Goal: Information Seeking & Learning: Find specific fact

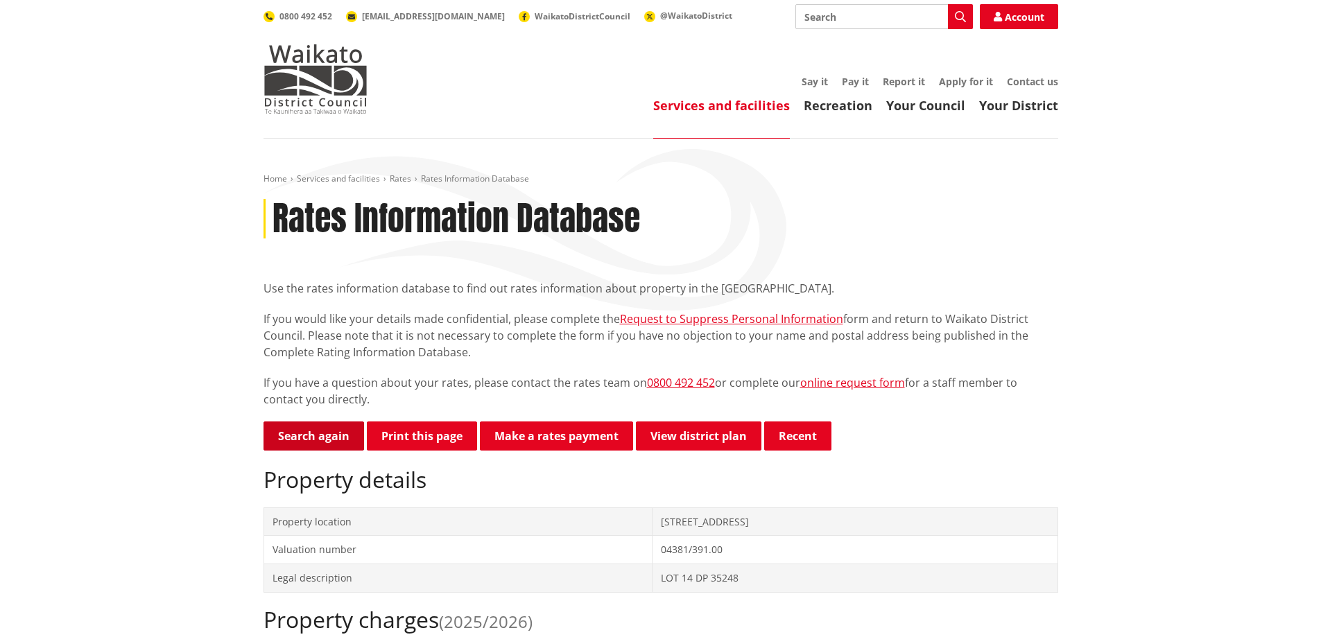
click at [303, 435] on link "Search again" at bounding box center [313, 435] width 101 height 29
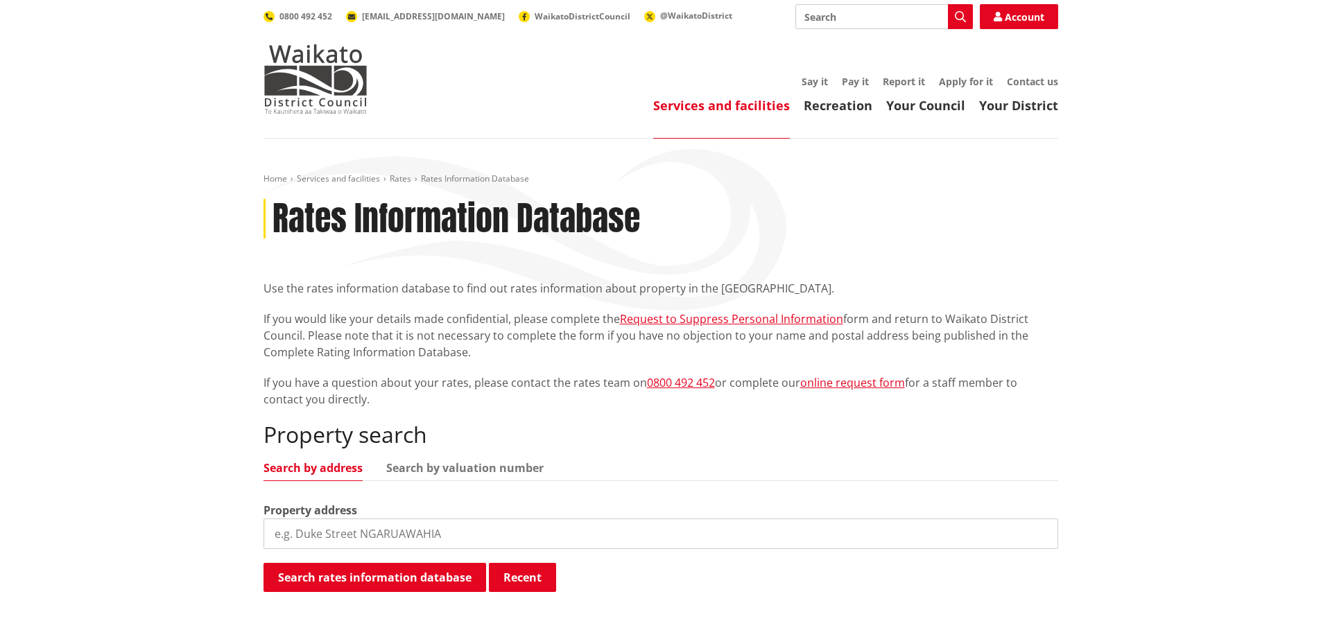
click at [372, 537] on input "search" at bounding box center [660, 534] width 794 height 31
type input "p"
type input "9 raranga road"
click at [432, 593] on div "Search rates information database Recent Searching..." at bounding box center [660, 578] width 794 height 31
click at [431, 584] on button "Search rates information database" at bounding box center [374, 577] width 223 height 29
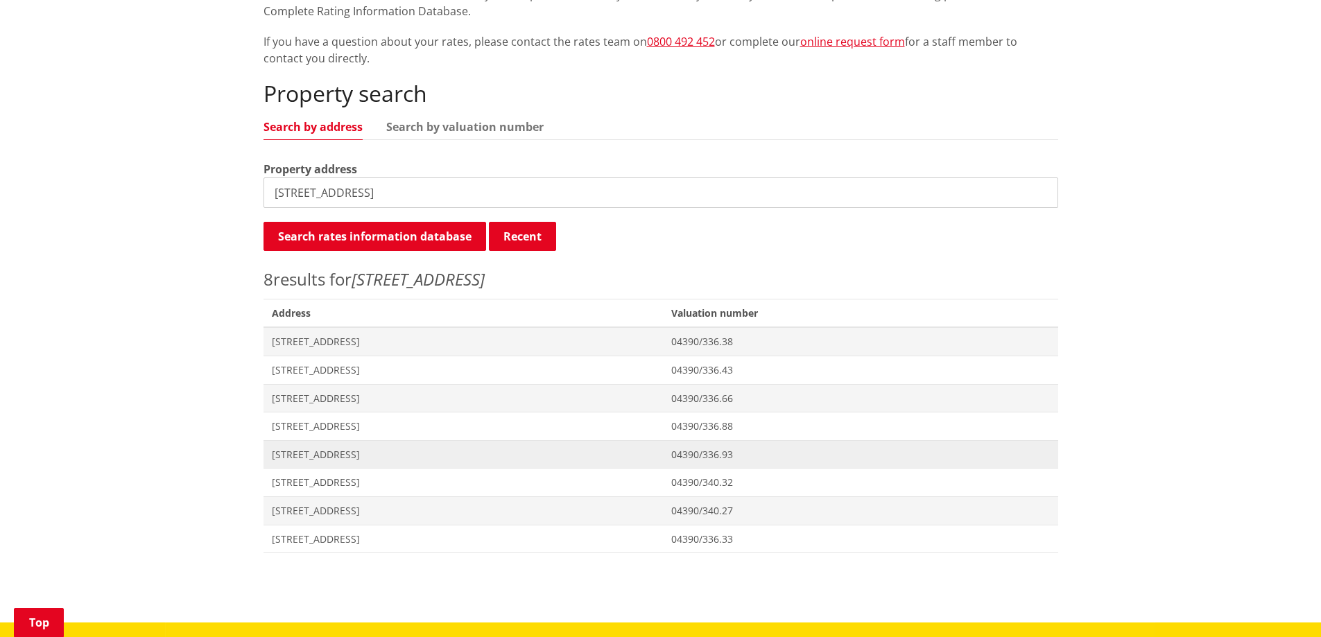
scroll to position [347, 0]
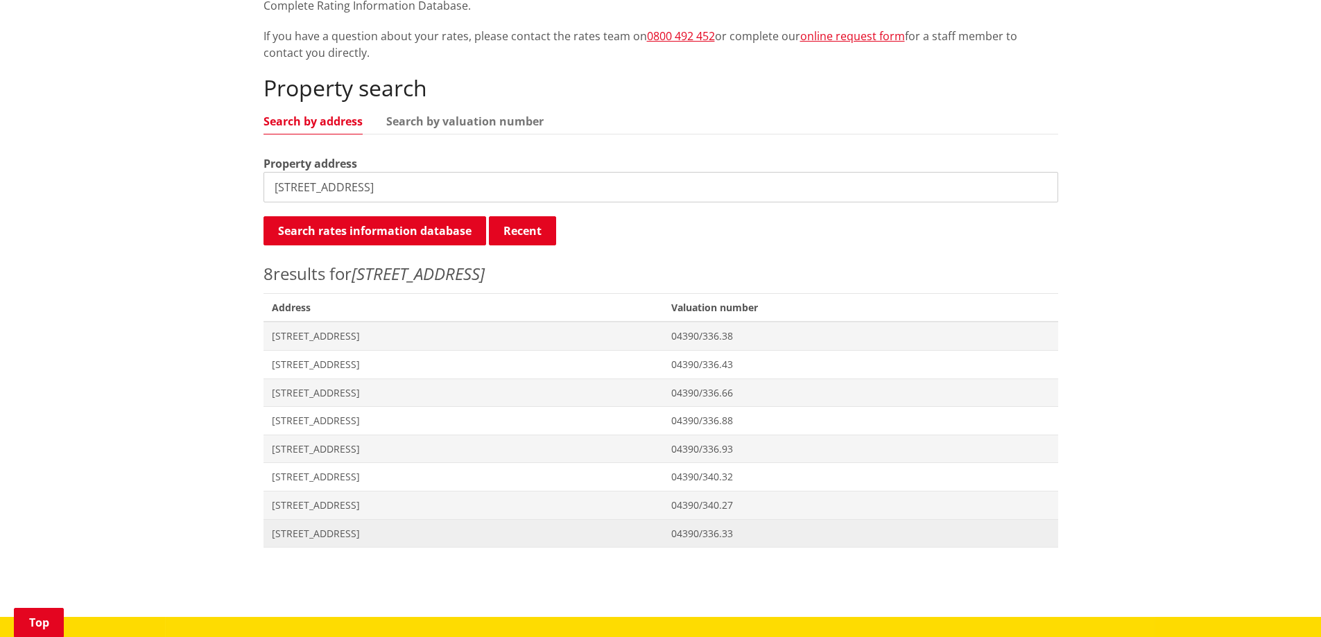
click at [373, 537] on span "[STREET_ADDRESS]" at bounding box center [463, 534] width 383 height 14
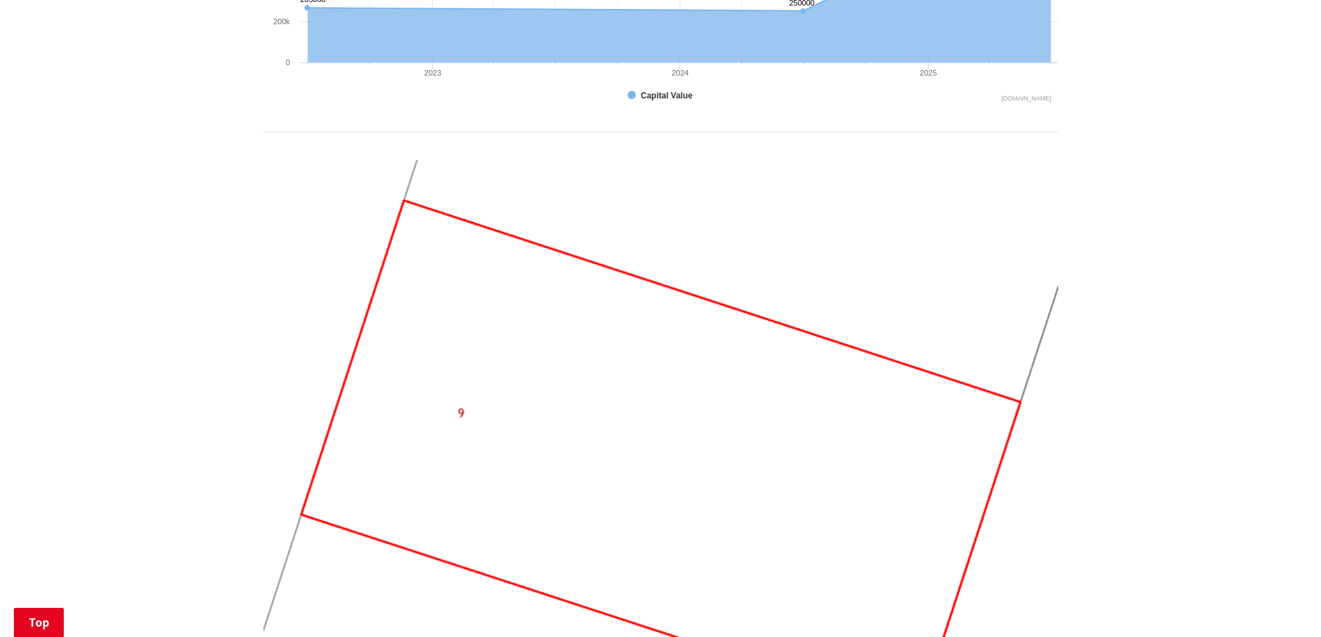
scroll to position [1040, 0]
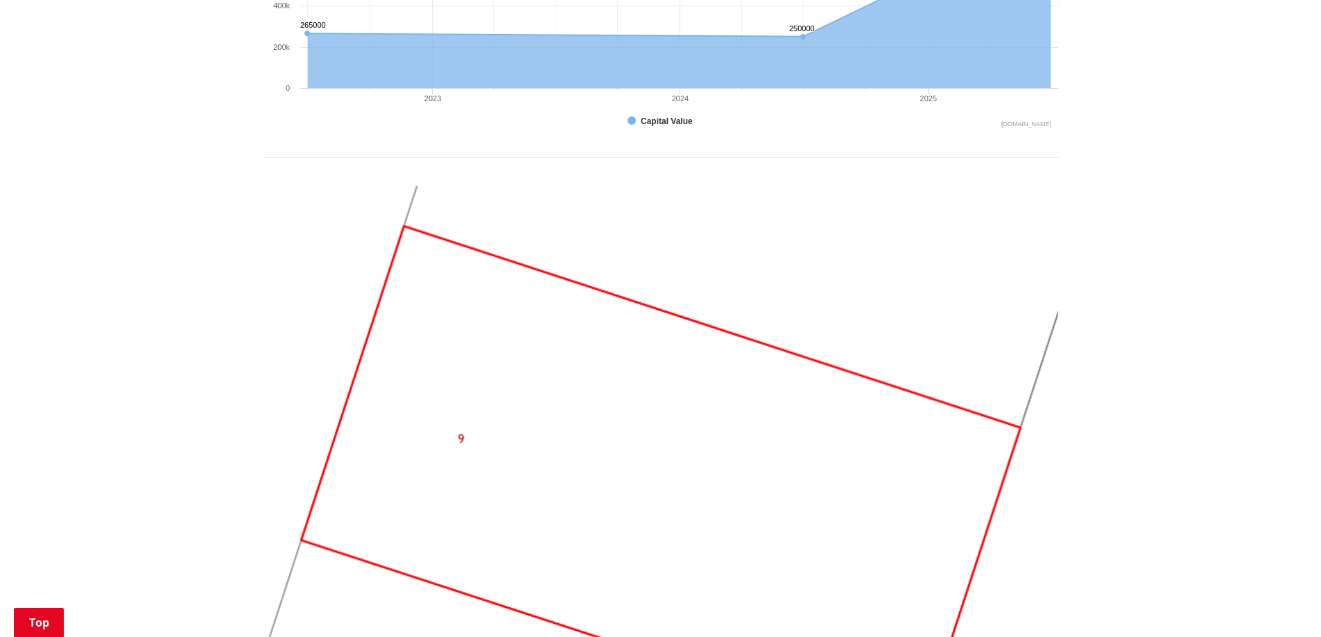
click at [459, 439] on img at bounding box center [660, 484] width 794 height 596
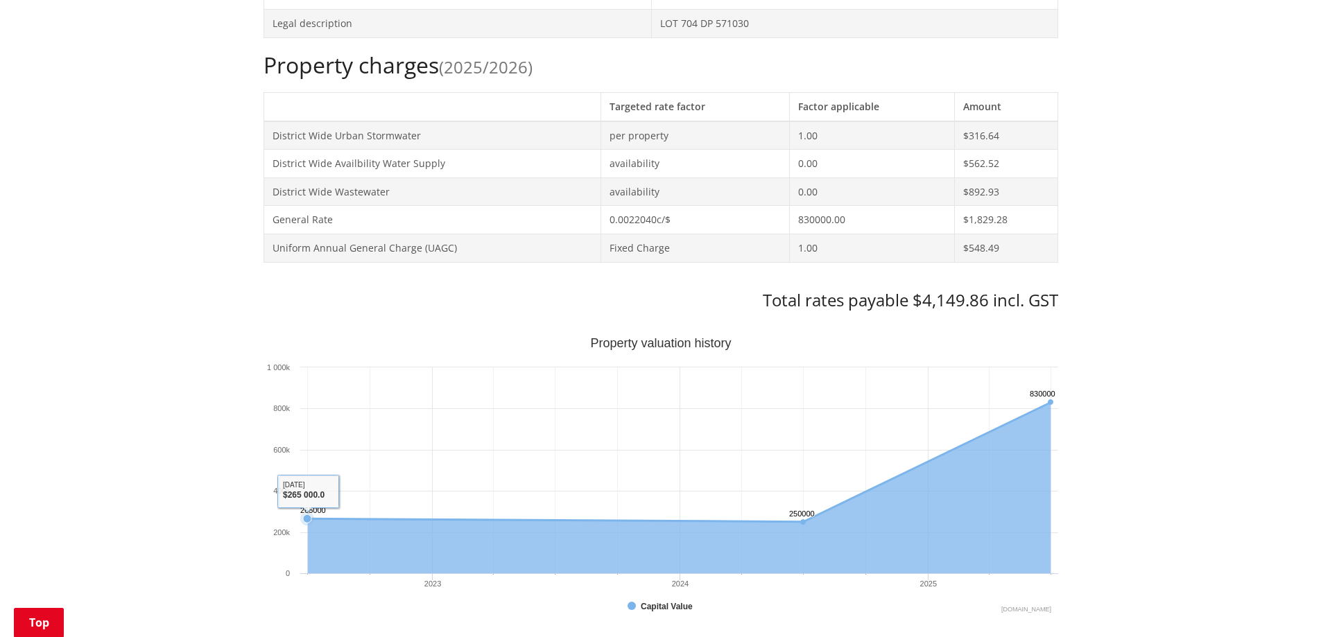
scroll to position [139, 0]
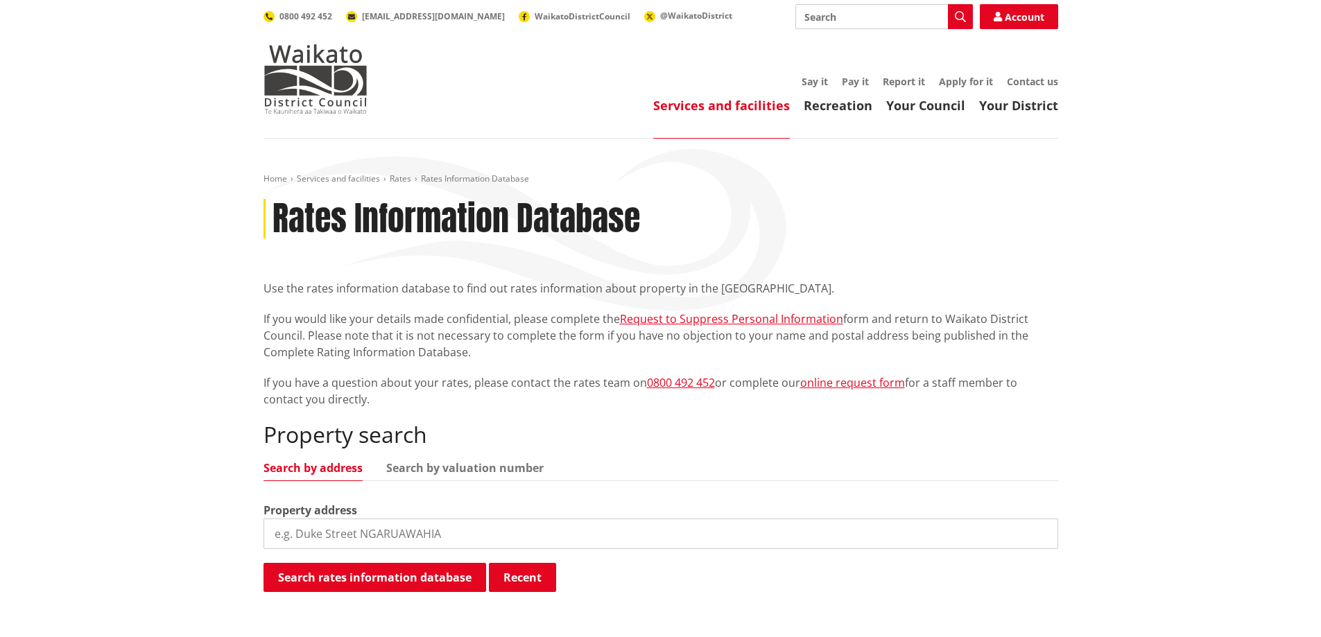
click at [491, 528] on input "search" at bounding box center [660, 534] width 794 height 31
type input "[STREET_ADDRESS]"
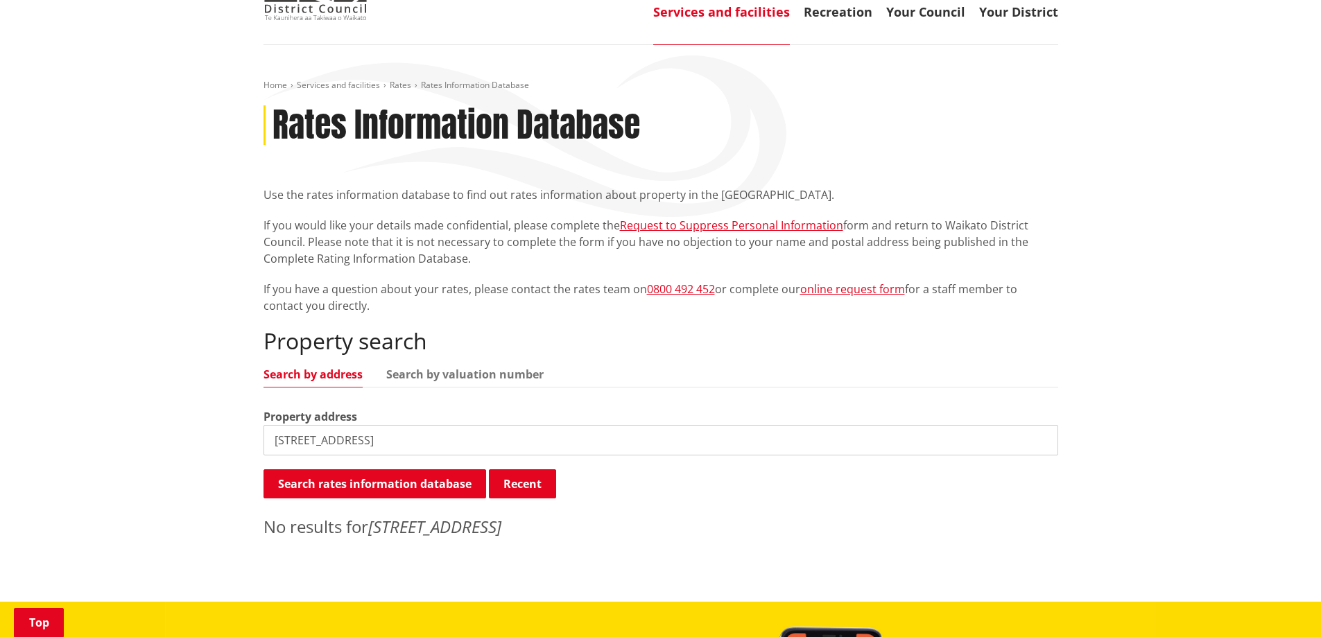
scroll to position [347, 0]
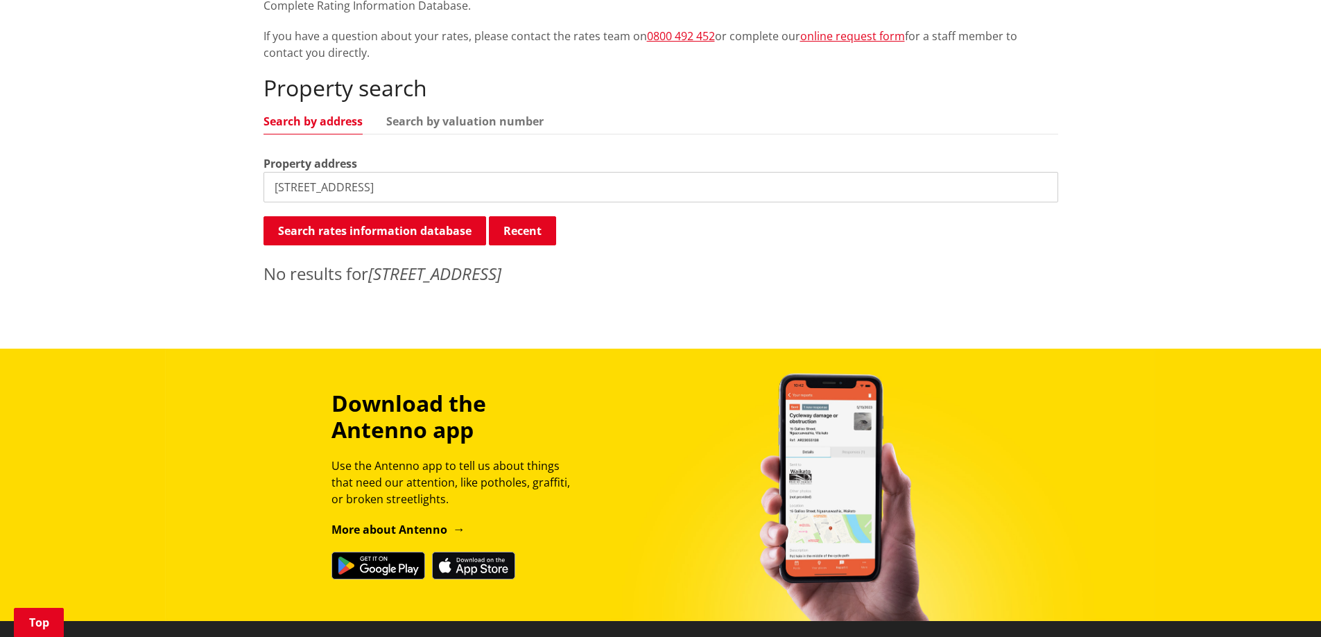
click at [433, 185] on input "[STREET_ADDRESS]" at bounding box center [660, 187] width 794 height 31
click at [435, 236] on button "Search rates information database" at bounding box center [374, 230] width 223 height 29
